Goal: Information Seeking & Learning: Learn about a topic

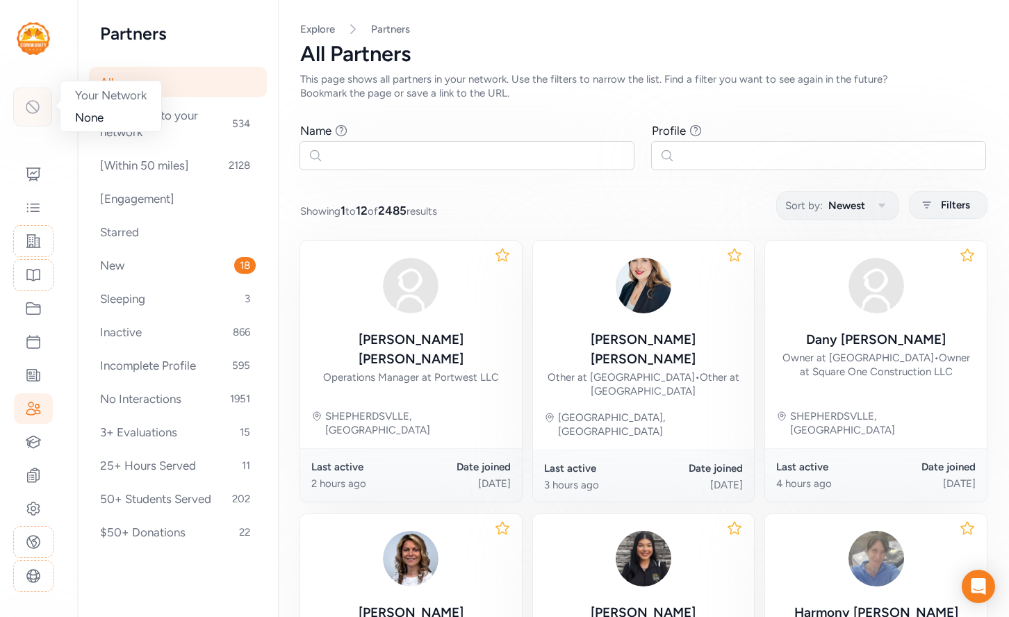
click at [36, 106] on icon at bounding box center [32, 107] width 17 height 17
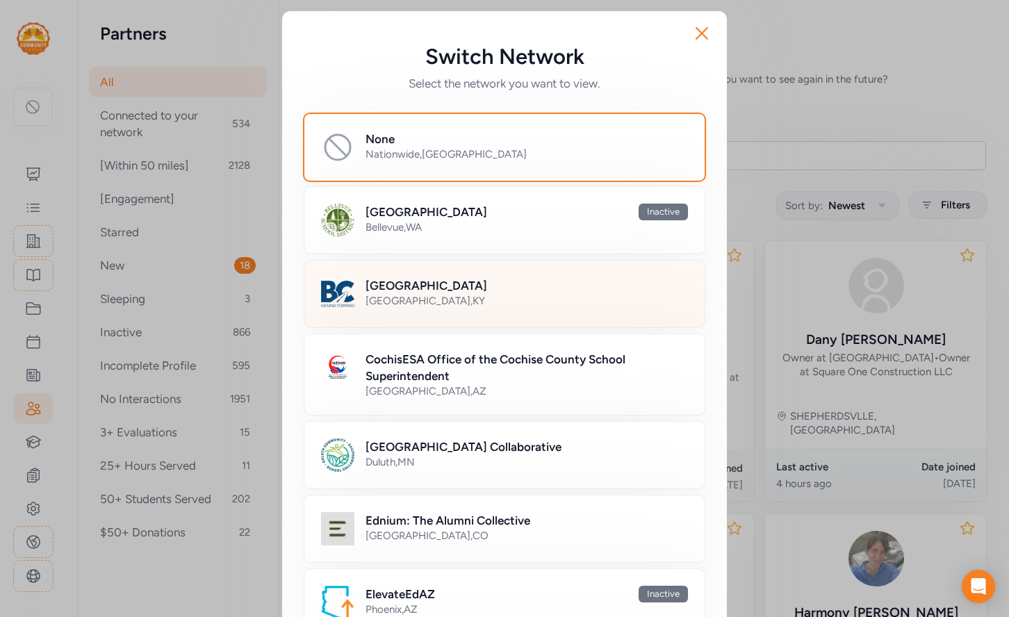
click at [402, 300] on div "[GEOGRAPHIC_DATA] , [GEOGRAPHIC_DATA]" at bounding box center [527, 301] width 323 height 14
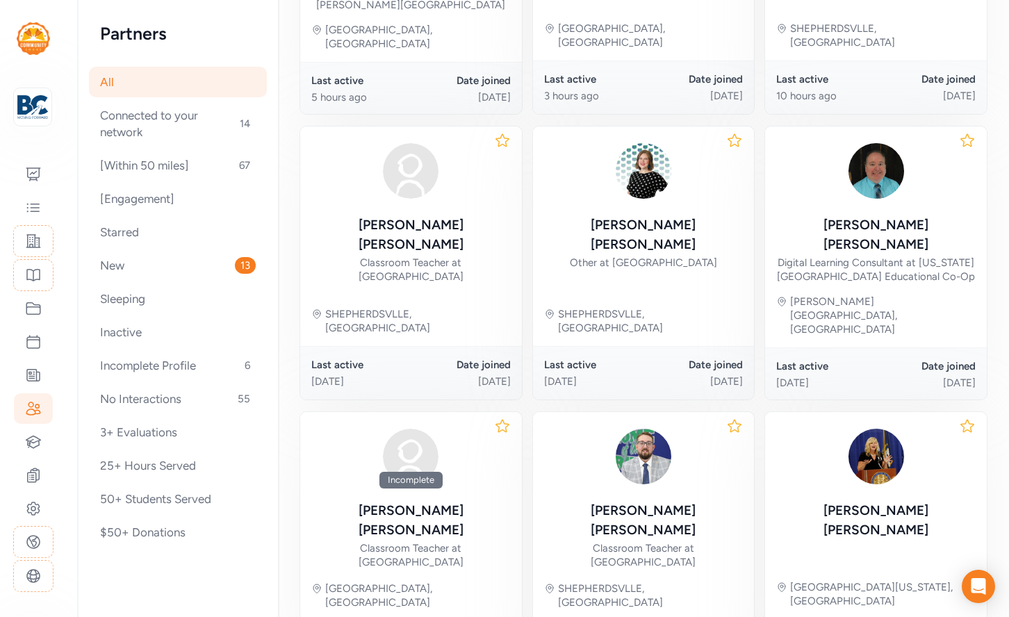
scroll to position [690, 0]
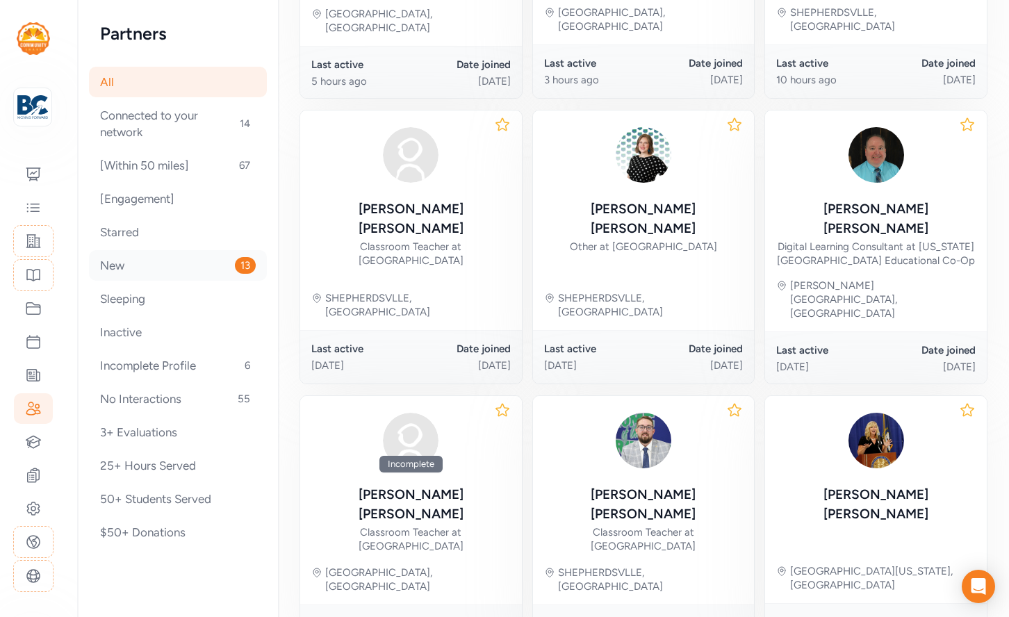
click at [137, 255] on div "New 13" at bounding box center [178, 265] width 178 height 31
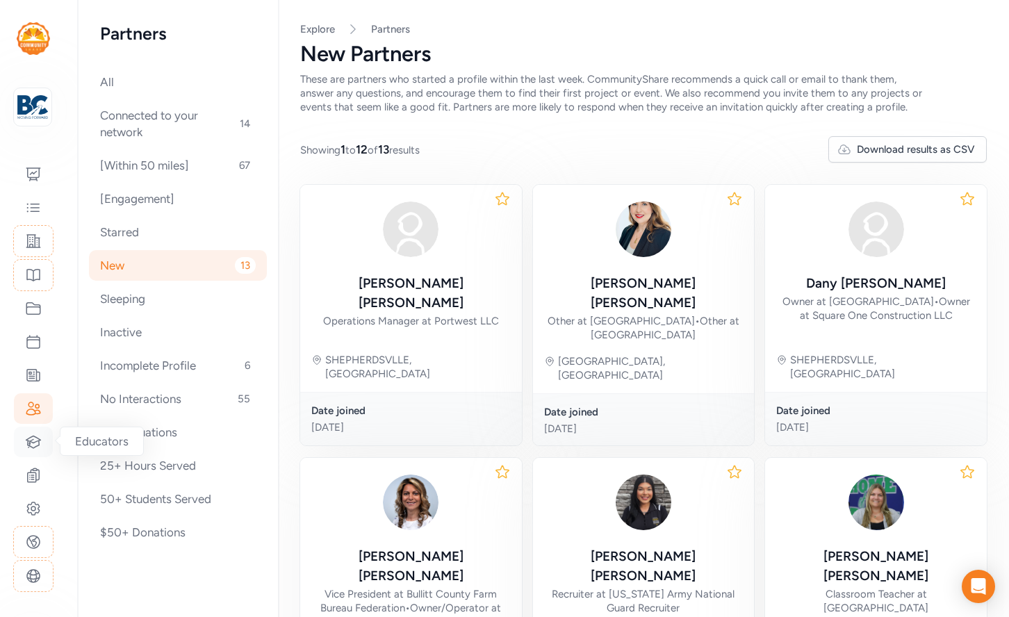
click at [31, 444] on icon at bounding box center [33, 442] width 17 height 17
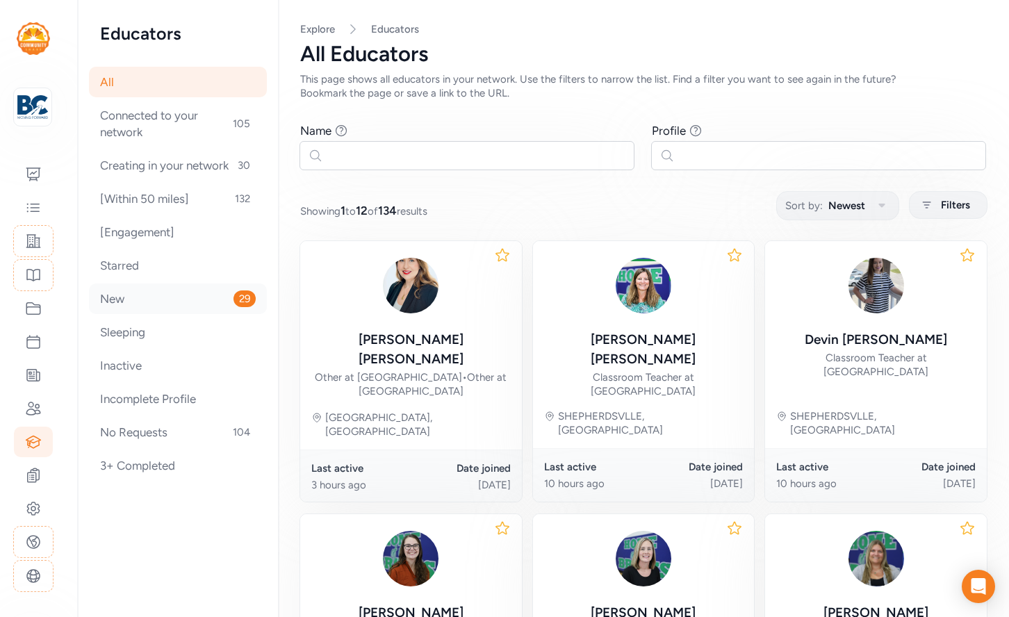
click at [108, 309] on div "New 29" at bounding box center [178, 299] width 178 height 31
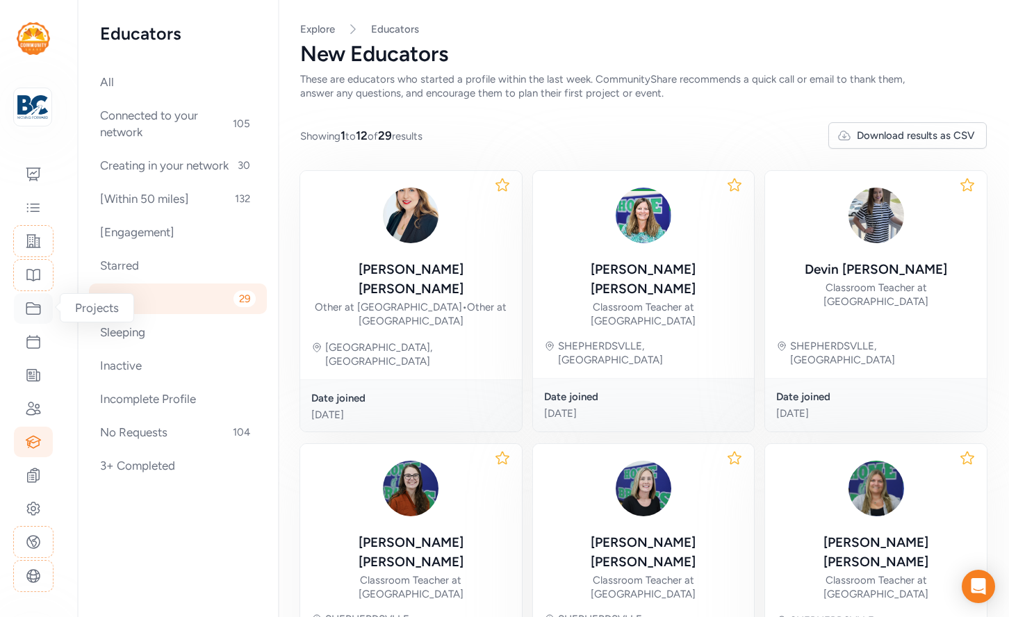
click at [35, 311] on icon at bounding box center [33, 308] width 17 height 17
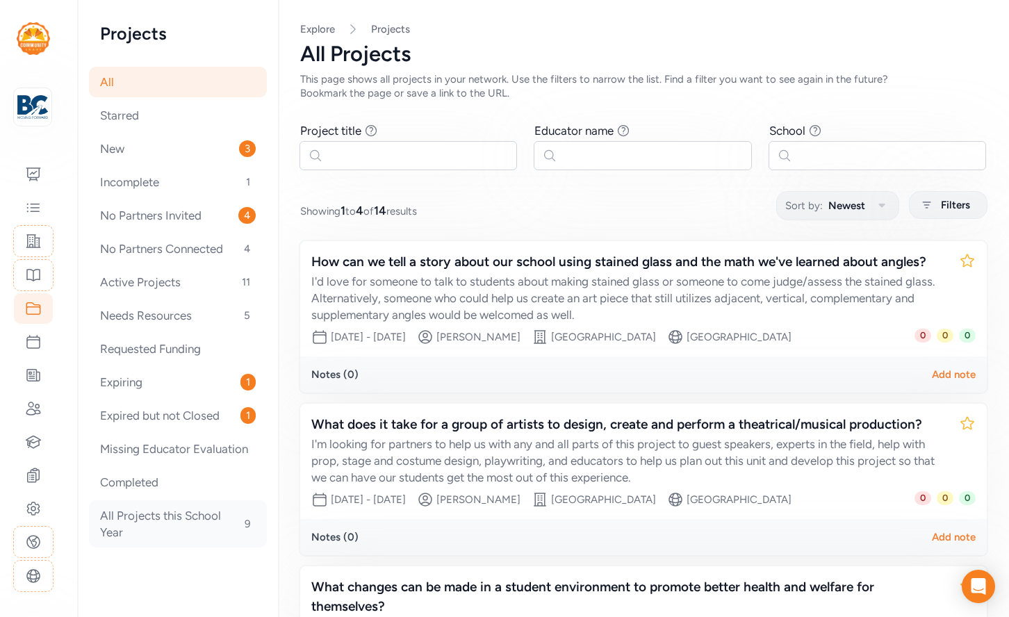
click at [151, 532] on div "All Projects this School Year 9" at bounding box center [178, 523] width 178 height 47
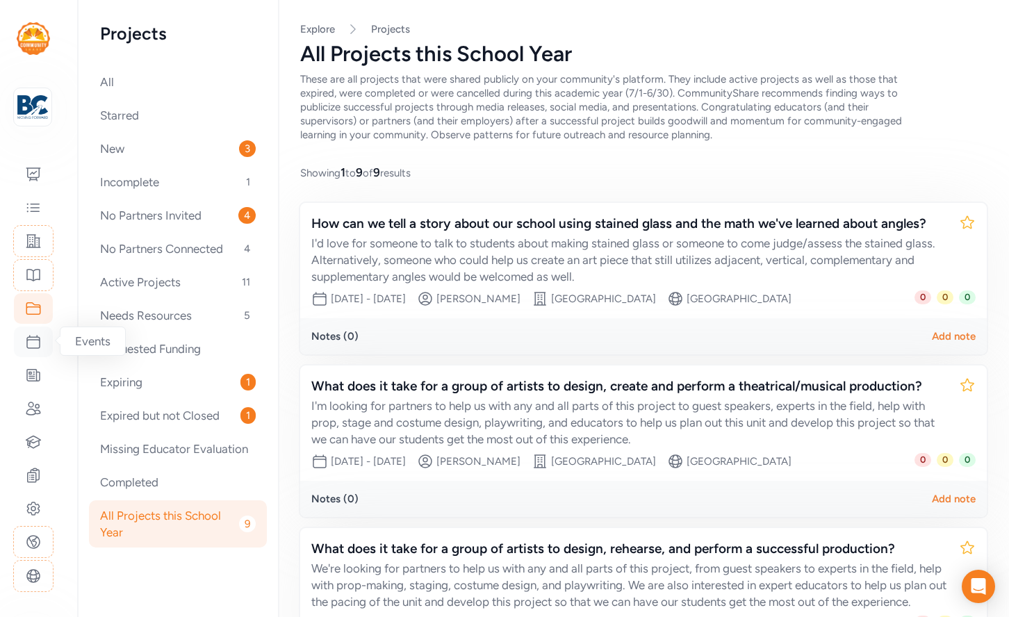
click at [42, 339] on div at bounding box center [33, 342] width 39 height 31
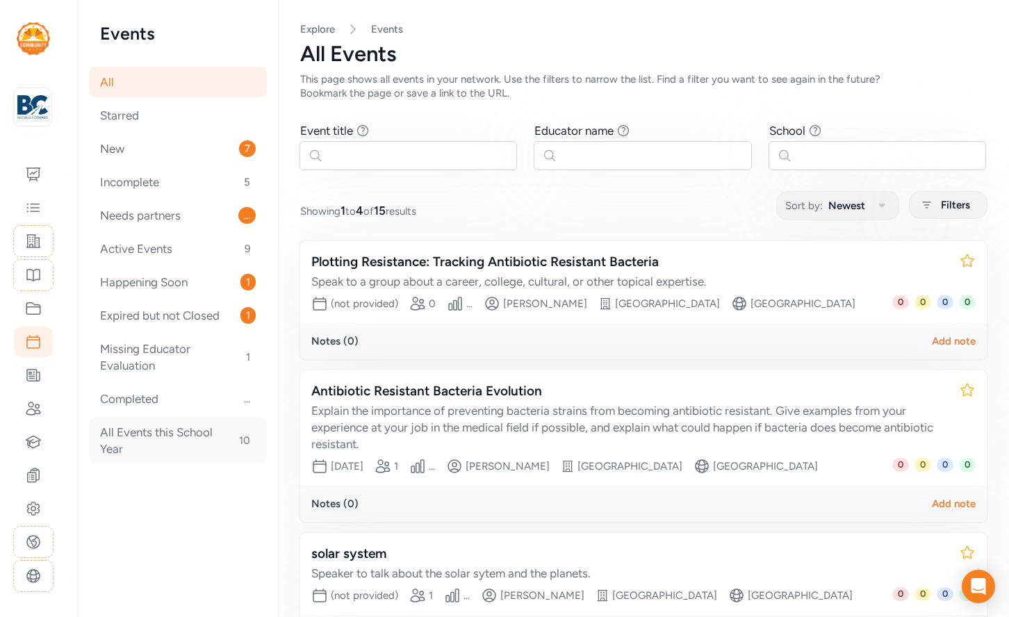
click at [144, 439] on div "All Events this School Year 10" at bounding box center [178, 440] width 178 height 47
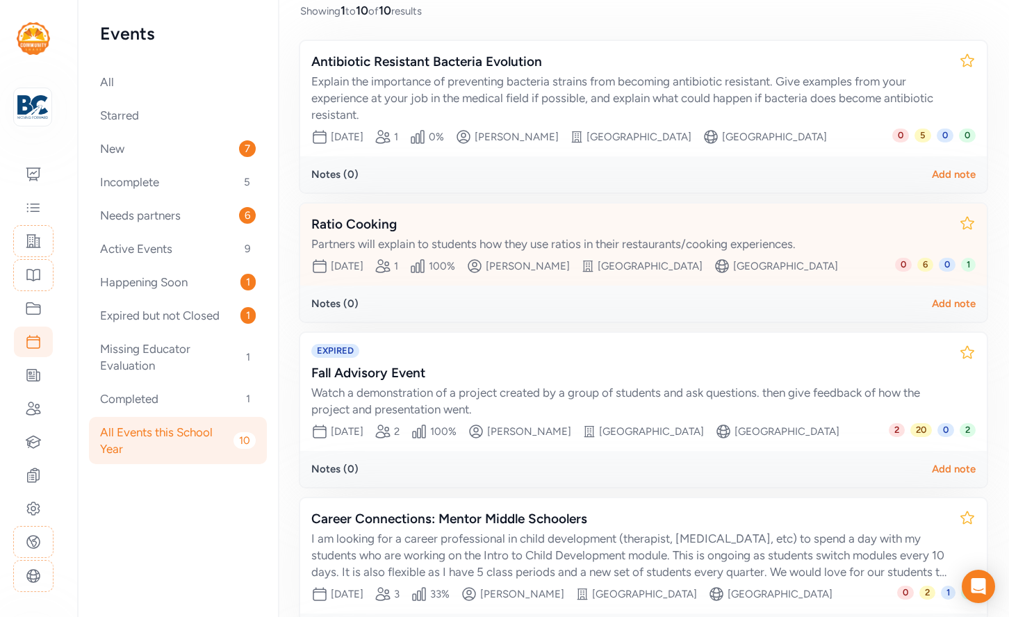
scroll to position [164, 0]
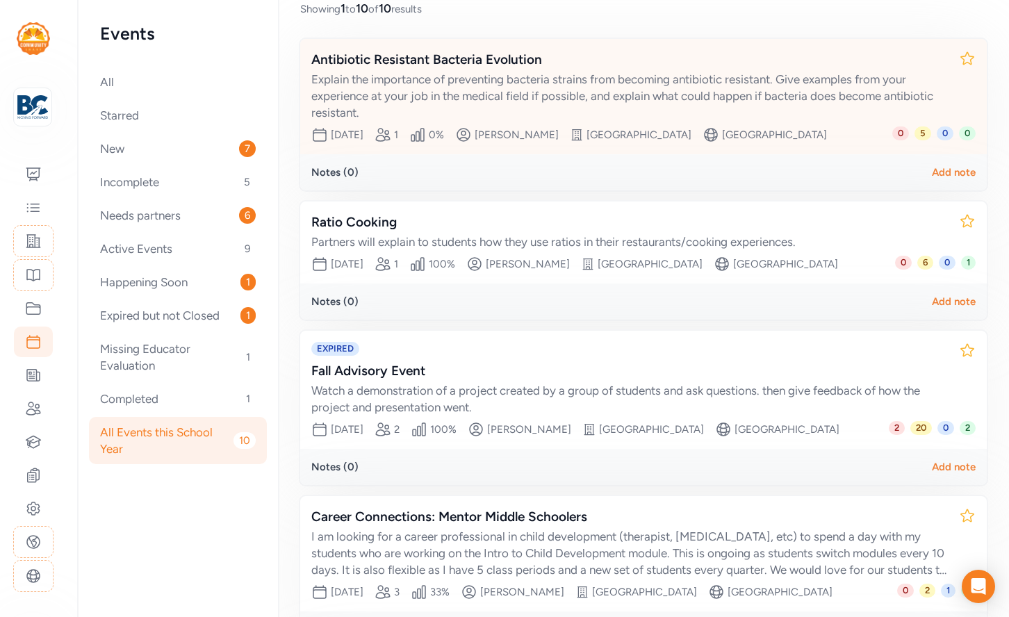
drag, startPoint x: 573, startPoint y: 136, endPoint x: 489, endPoint y: 138, distance: 84.8
click at [489, 138] on div "Date [DATE] Partner slots 1 Percent filled 0 % Creator [PERSON_NAME] Site [PERS…" at bounding box center [601, 135] width 581 height 17
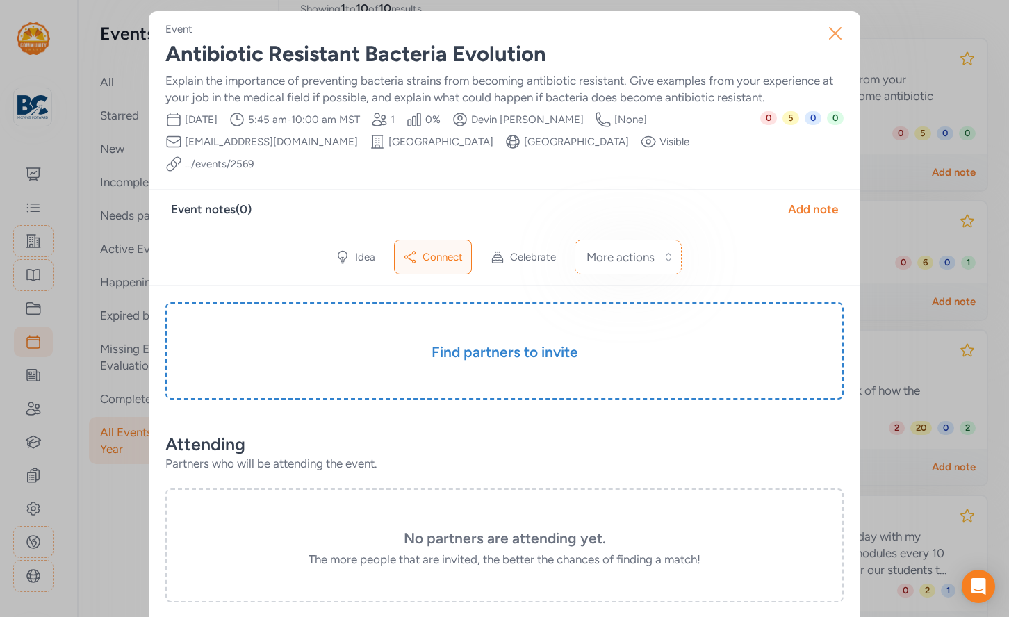
click at [833, 26] on icon "button" at bounding box center [835, 33] width 22 height 22
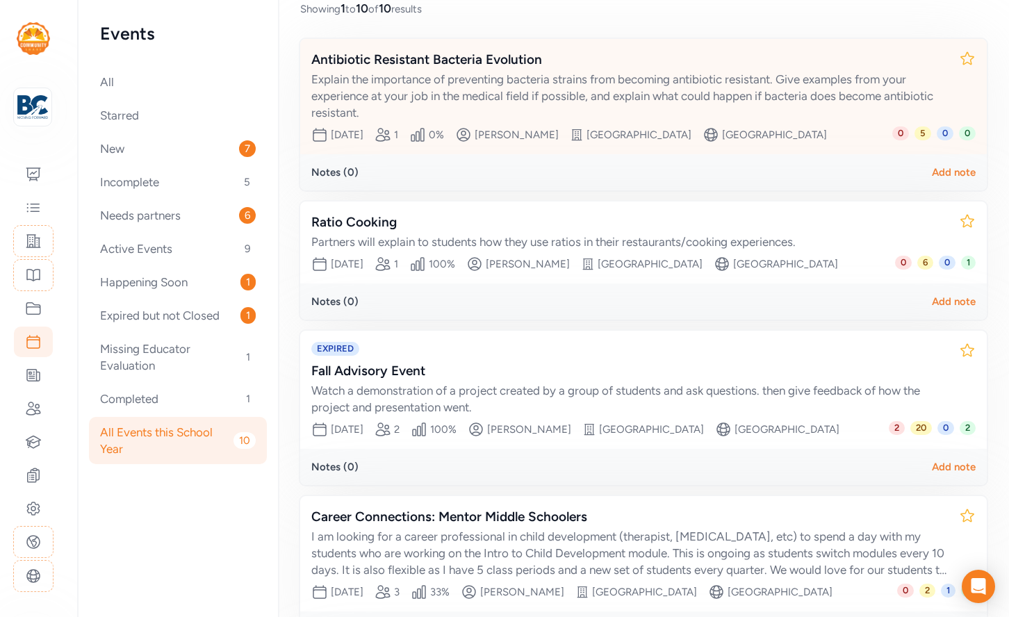
drag, startPoint x: 573, startPoint y: 135, endPoint x: 494, endPoint y: 138, distance: 79.3
click at [494, 138] on div "Date [DATE] Partner slots 1 Percent filled 0 % Creator [PERSON_NAME] Site [PERS…" at bounding box center [601, 135] width 581 height 17
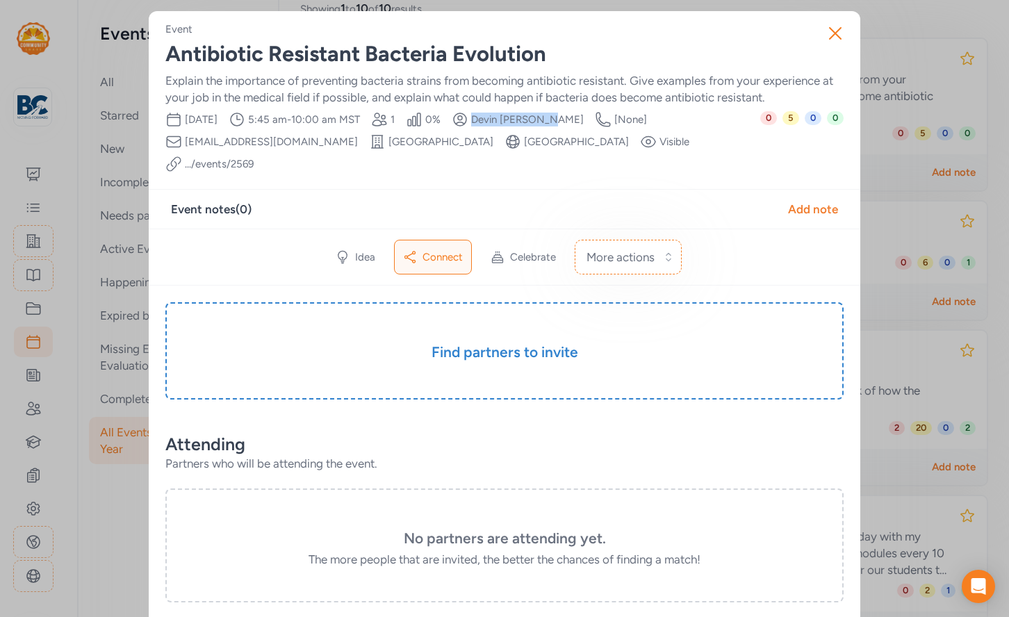
drag, startPoint x: 591, startPoint y: 119, endPoint x: 510, endPoint y: 117, distance: 81.3
click at [510, 117] on div "Date [DATE] Time Range 5:45 am - 10:00 am MST Partner slots 1 Percent filled 0 …" at bounding box center [462, 141] width 595 height 61
copy span "[PERSON_NAME]"
click at [836, 35] on icon "button" at bounding box center [835, 33] width 22 height 22
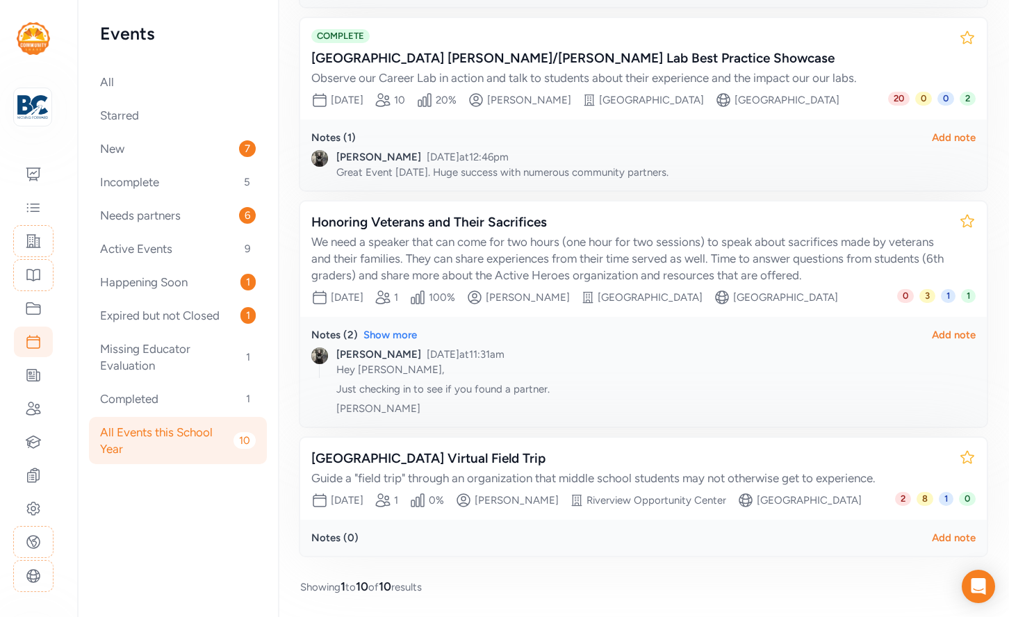
scroll to position [1314, 0]
